Goal: Transaction & Acquisition: Book appointment/travel/reservation

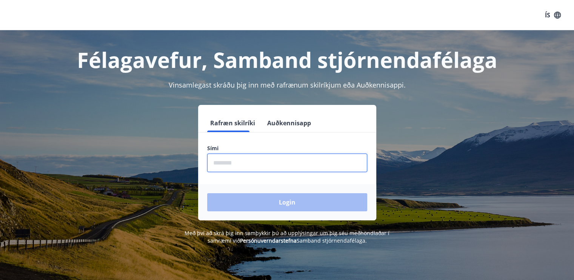
click at [250, 166] on input "phone" at bounding box center [287, 163] width 160 height 18
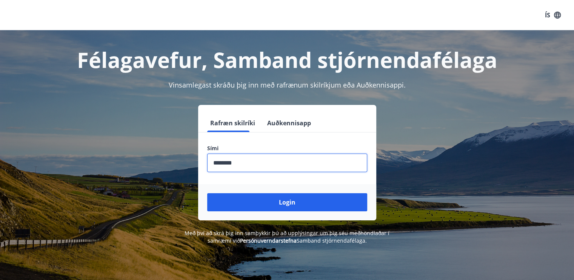
type input "********"
click at [207, 193] on button "Login" at bounding box center [287, 202] width 160 height 18
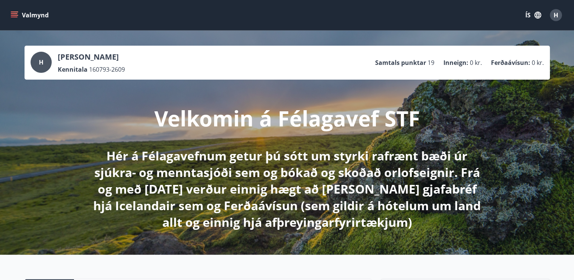
click at [42, 18] on button "Valmynd" at bounding box center [30, 15] width 43 height 14
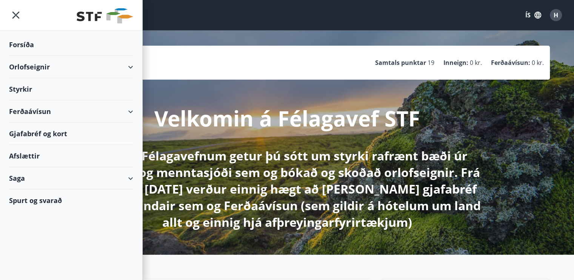
click at [135, 66] on div "Orlofseignir" at bounding box center [71, 67] width 142 height 22
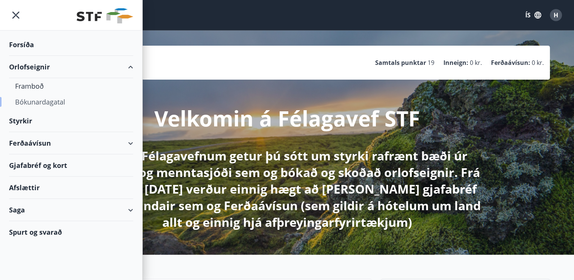
click at [71, 100] on div "Bókunardagatal" at bounding box center [71, 102] width 112 height 16
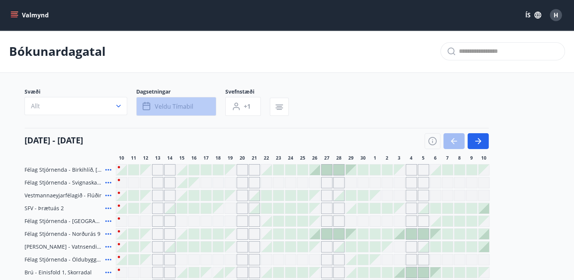
click at [194, 107] on button "Veldu tímabil" at bounding box center [176, 106] width 80 height 19
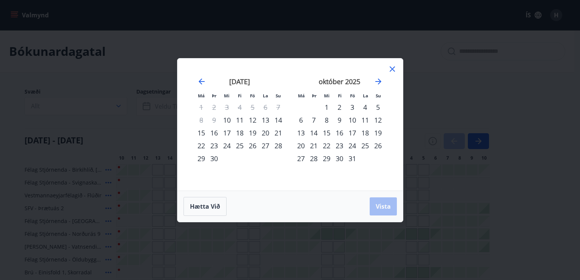
click at [375, 131] on div "19" at bounding box center [377, 132] width 13 height 13
click at [376, 82] on icon "Move forward to switch to the next month." at bounding box center [378, 81] width 9 height 9
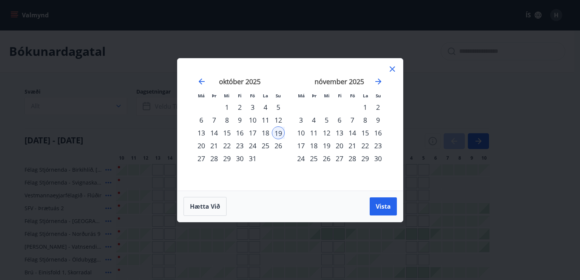
click at [375, 105] on div "2" at bounding box center [377, 107] width 13 height 13
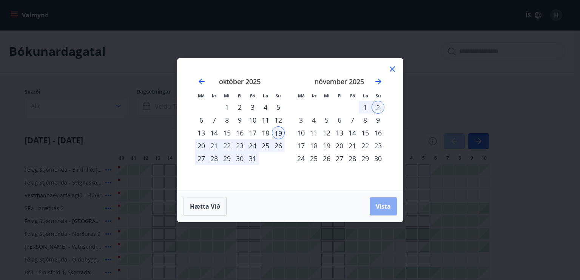
click at [379, 201] on button "Vista" at bounding box center [382, 206] width 27 height 18
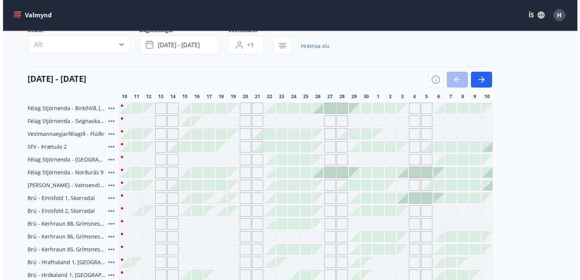
scroll to position [60, 0]
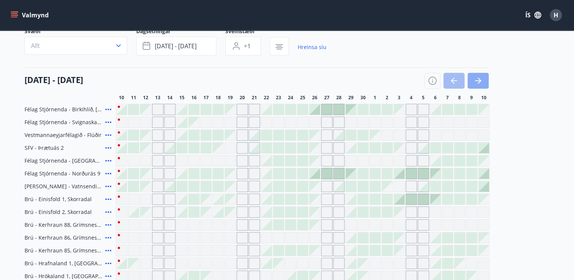
click at [472, 79] on button "button" at bounding box center [478, 81] width 21 height 16
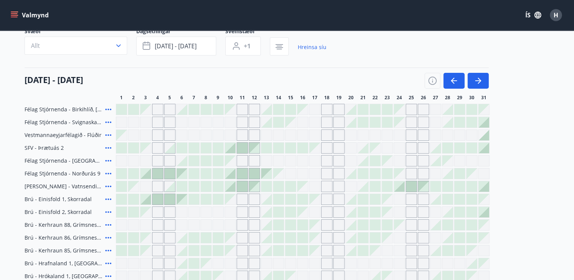
click at [350, 108] on div at bounding box center [351, 109] width 11 height 11
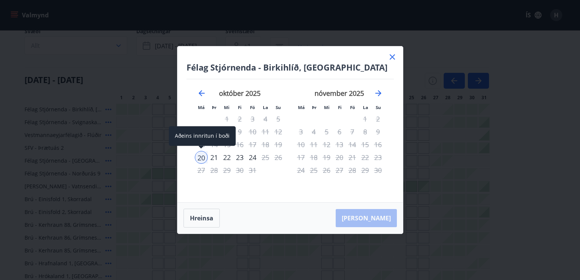
click at [201, 161] on div "20" at bounding box center [201, 157] width 13 height 13
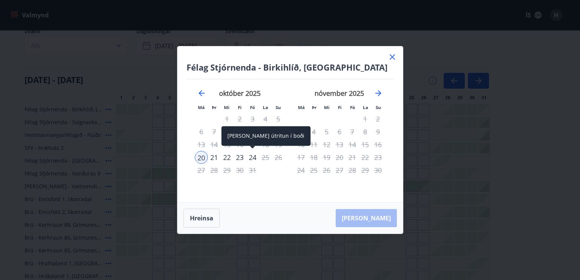
click at [252, 156] on div "24" at bounding box center [252, 157] width 13 height 13
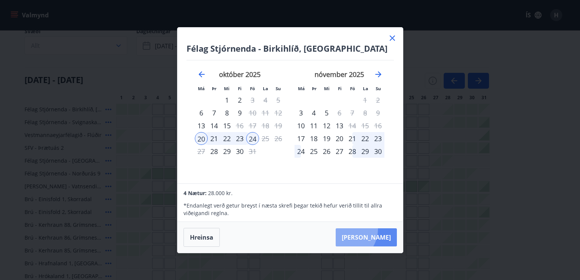
click at [366, 229] on button "Taka Frá" at bounding box center [365, 237] width 61 height 18
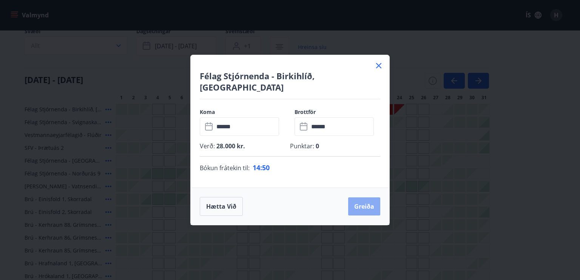
click at [364, 203] on button "Greiða" at bounding box center [364, 206] width 32 height 18
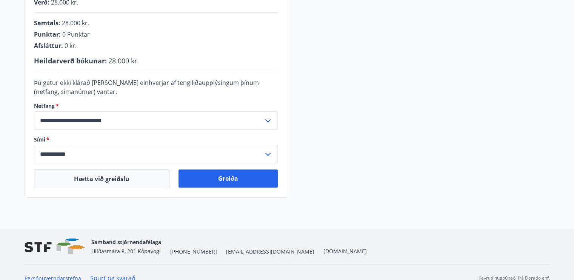
scroll to position [218, 0]
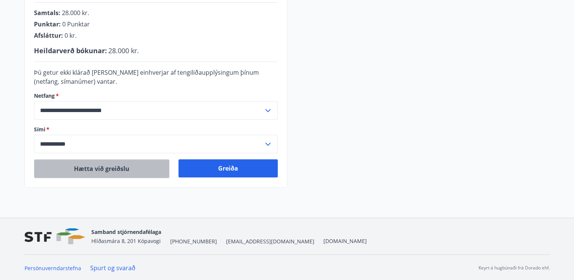
click at [122, 173] on button "Hætta við greiðslu" at bounding box center [101, 168] width 135 height 19
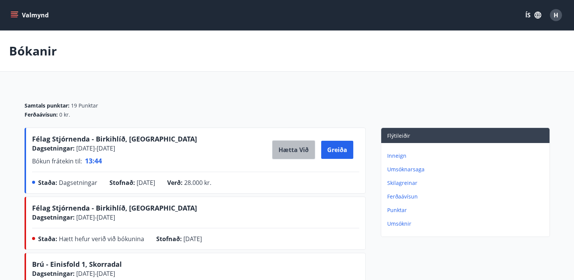
click at [281, 146] on button "Hætta við" at bounding box center [293, 149] width 43 height 19
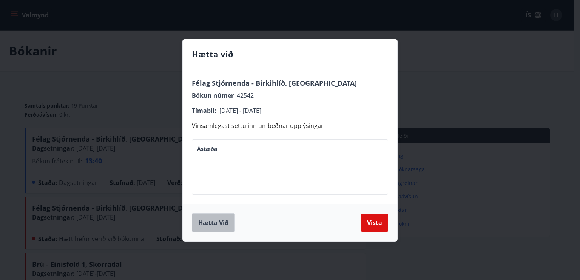
click at [223, 225] on button "Hætta við" at bounding box center [213, 222] width 43 height 19
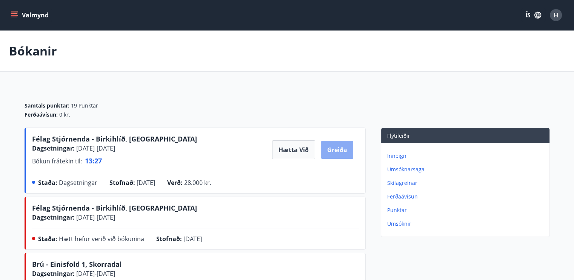
click at [328, 149] on button "Greiða" at bounding box center [337, 150] width 32 height 18
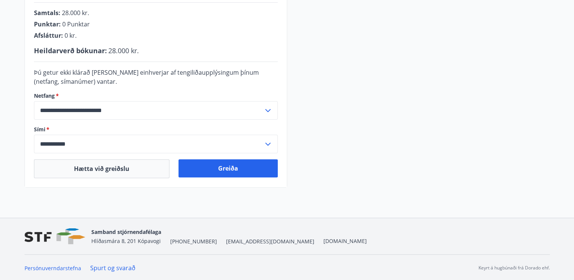
scroll to position [197, 0]
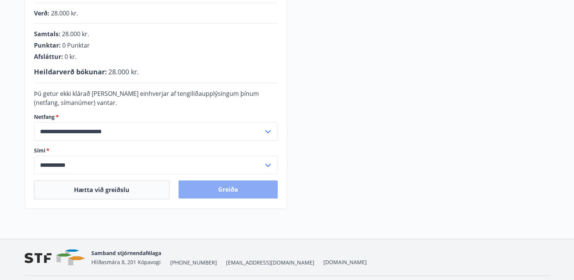
click at [219, 192] on button "Greiða" at bounding box center [227, 189] width 99 height 18
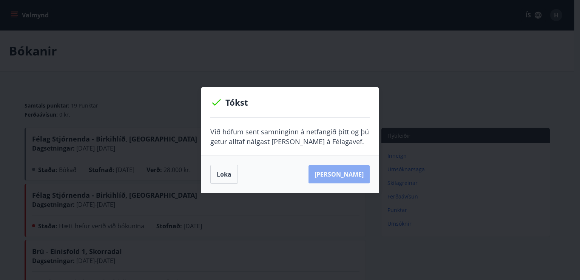
click at [358, 176] on button "[PERSON_NAME]" at bounding box center [338, 174] width 61 height 18
click at [334, 173] on button "[PERSON_NAME]" at bounding box center [338, 174] width 61 height 18
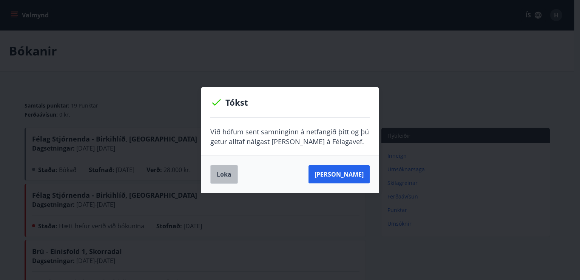
click at [225, 177] on button "Loka" at bounding box center [224, 174] width 28 height 19
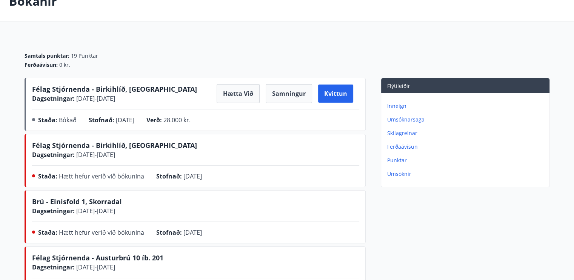
scroll to position [24, 0]
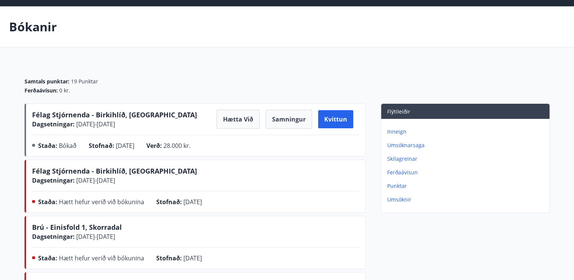
click at [153, 116] on span "Félag Stjórnenda - Birkihlíð, [GEOGRAPHIC_DATA]" at bounding box center [114, 114] width 165 height 9
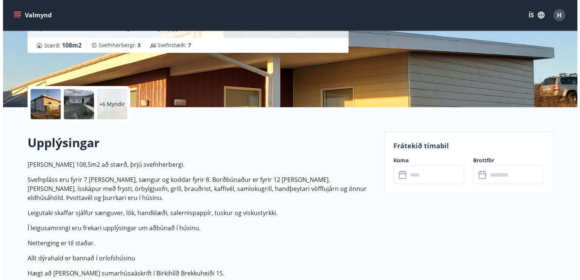
scroll to position [118, 0]
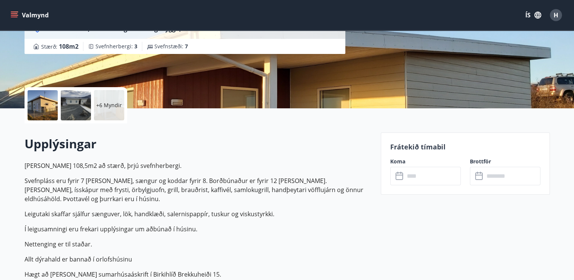
click at [111, 113] on div "+6 Myndir" at bounding box center [109, 105] width 30 height 30
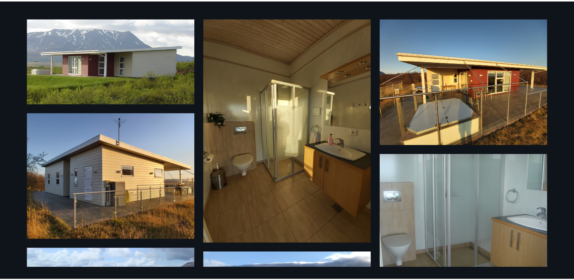
scroll to position [0, 0]
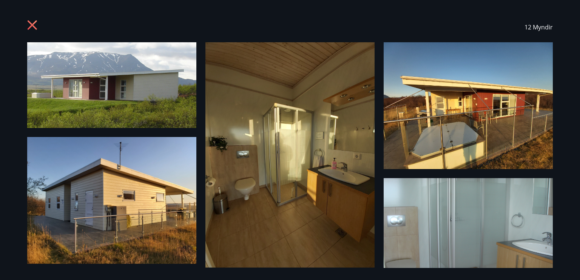
click at [33, 24] on icon at bounding box center [32, 24] width 9 height 9
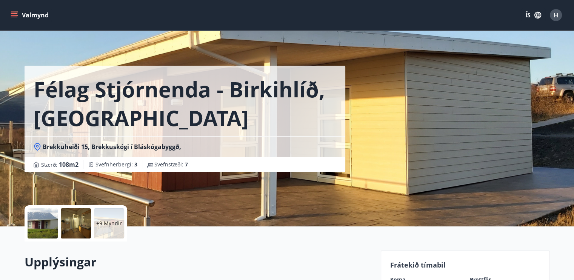
click at [35, 13] on button "Valmynd" at bounding box center [30, 15] width 43 height 14
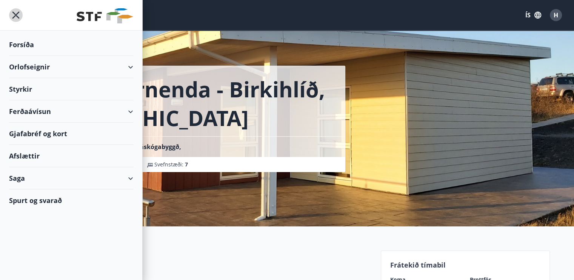
click at [14, 14] on icon "menu" at bounding box center [15, 15] width 7 height 7
